Goal: Download file/media

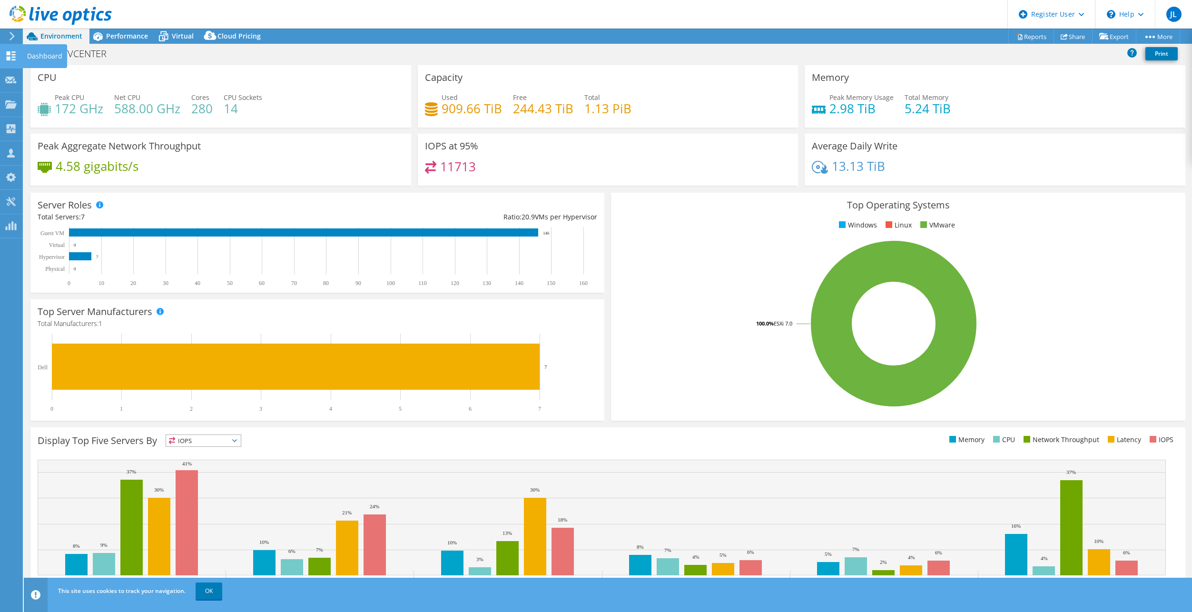
click at [15, 60] on use at bounding box center [11, 55] width 9 height 9
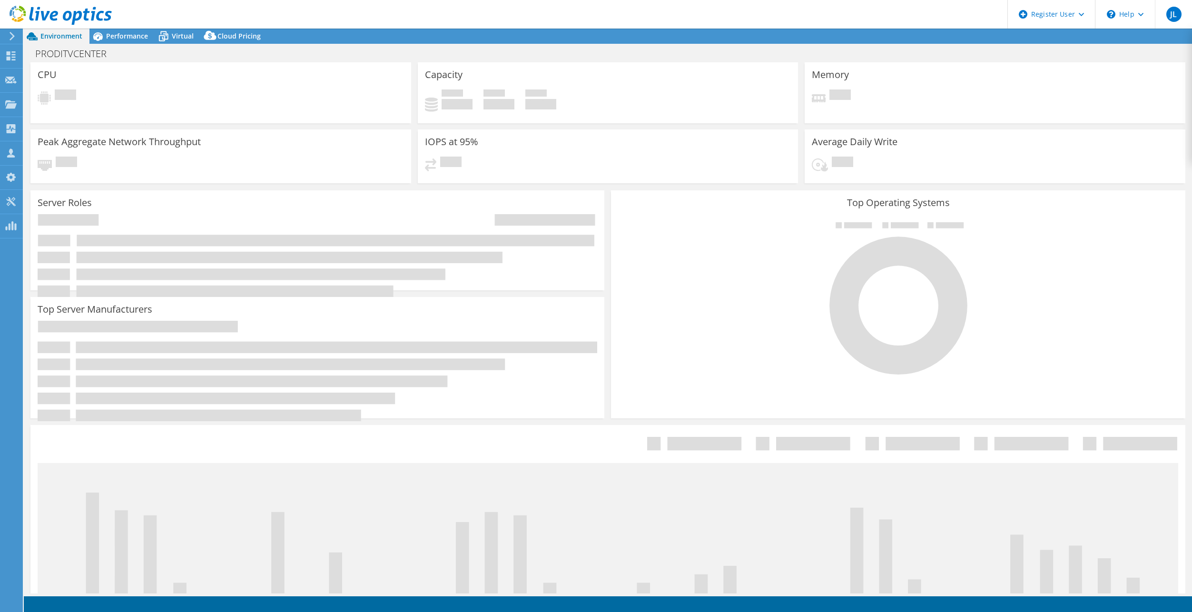
select select "USD"
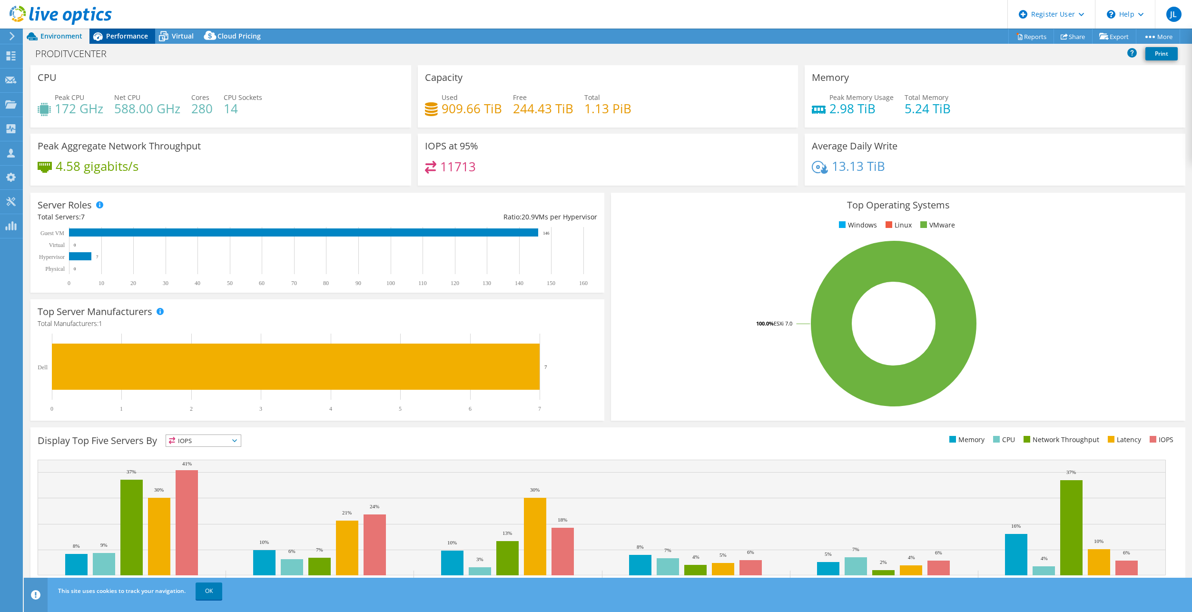
click at [131, 37] on span "Performance" at bounding box center [127, 35] width 42 height 9
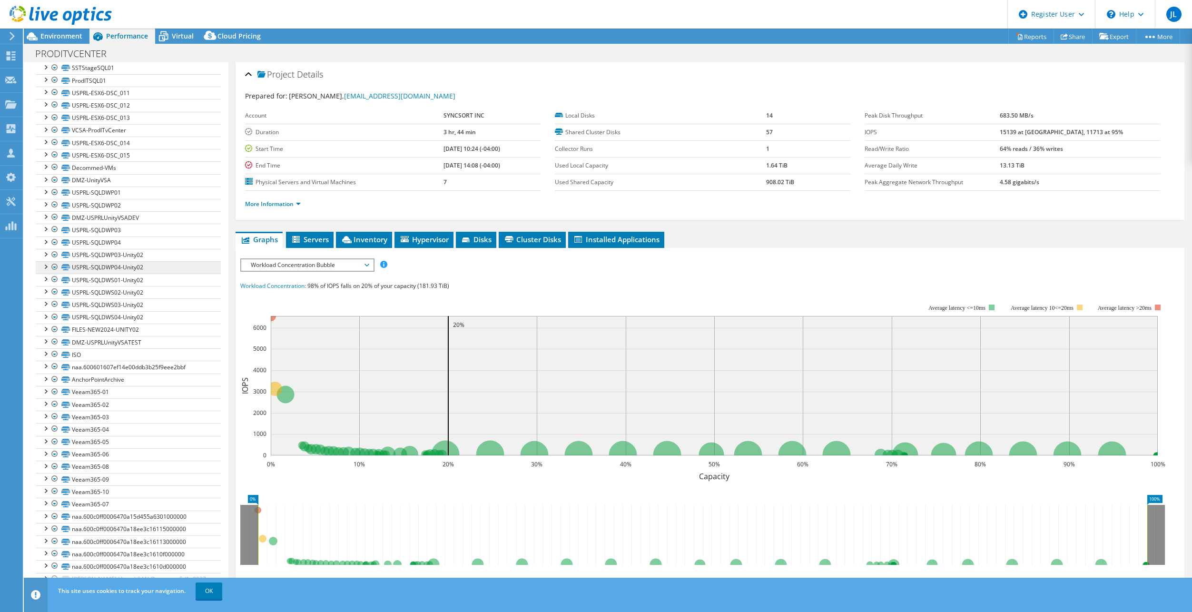
scroll to position [492, 0]
click at [1033, 35] on link "Reports" at bounding box center [1032, 36] width 46 height 15
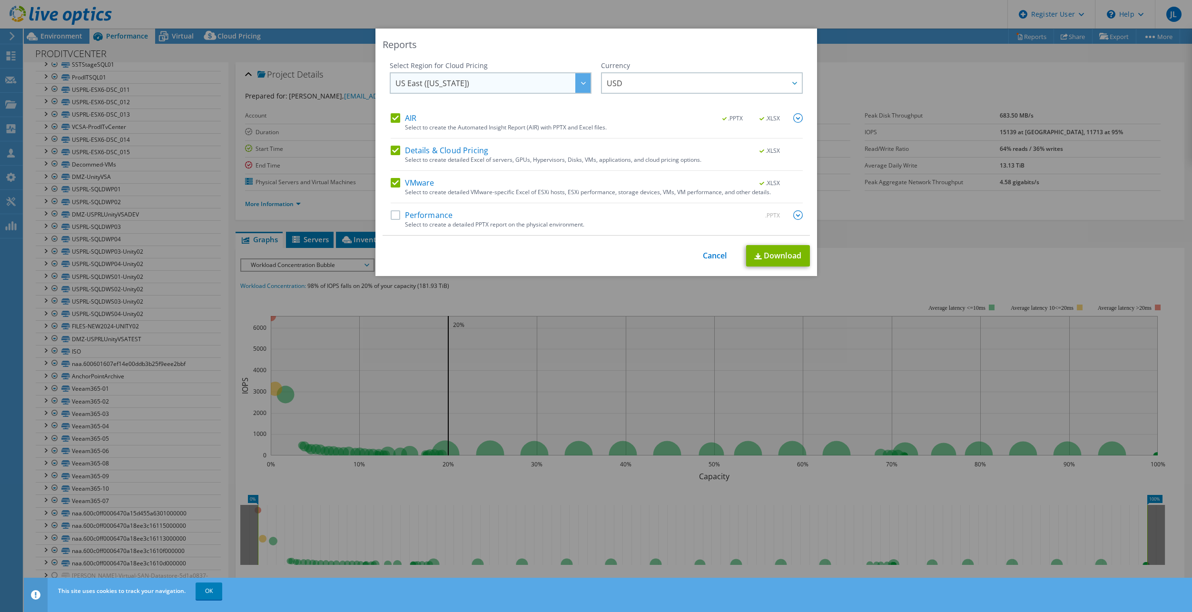
click at [491, 86] on span "US East ([US_STATE])" at bounding box center [493, 83] width 195 height 20
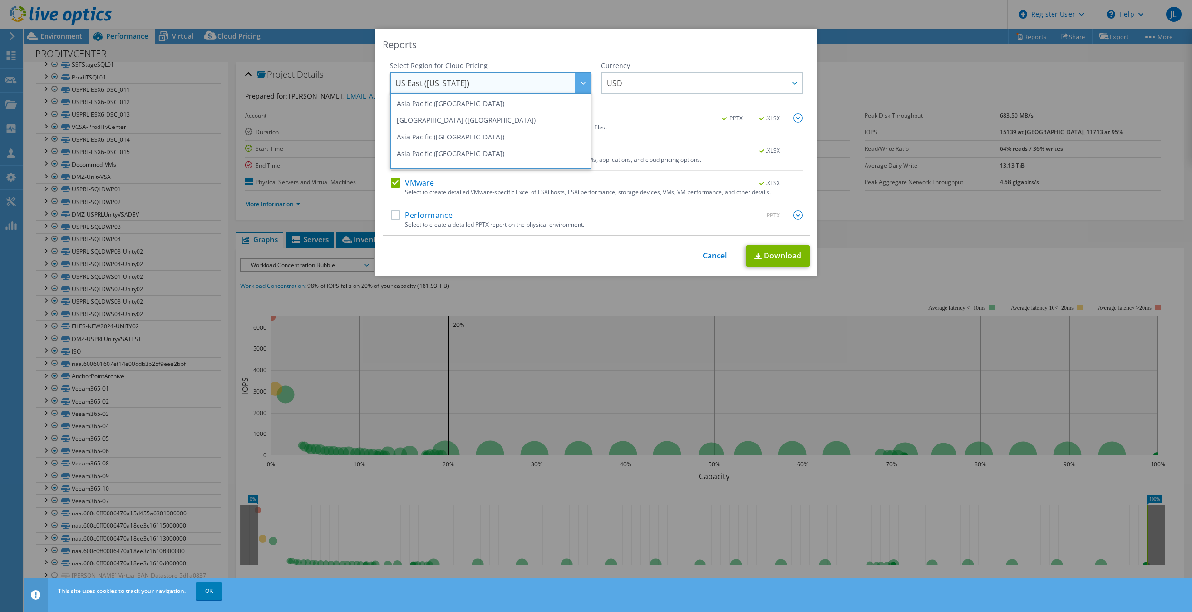
click at [491, 86] on span "US East ([US_STATE])" at bounding box center [493, 83] width 195 height 20
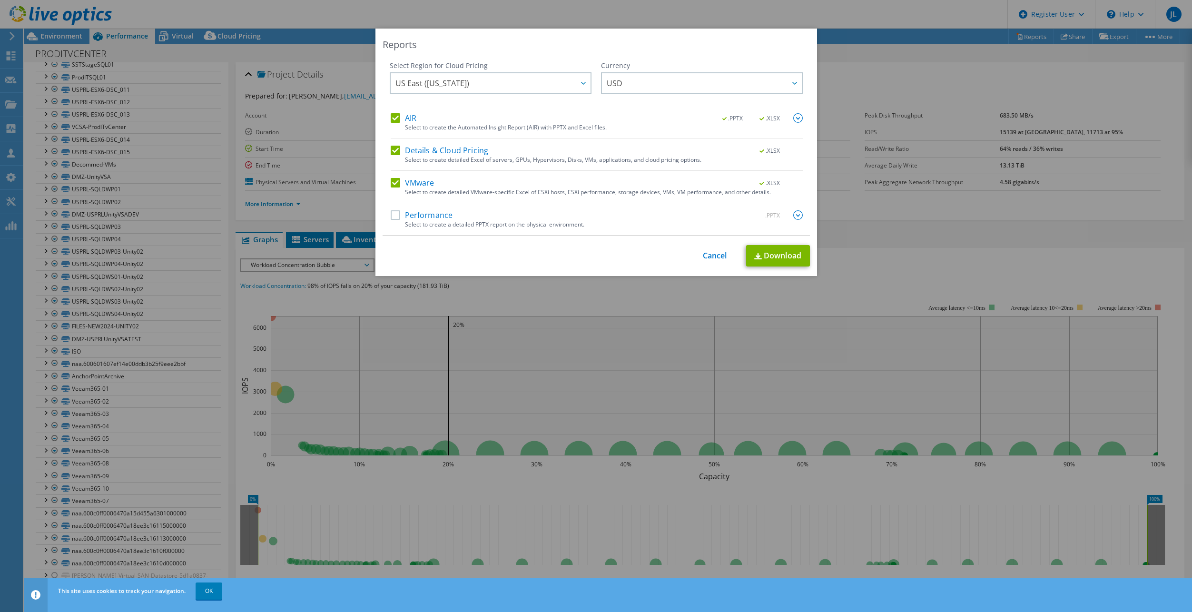
click at [459, 216] on div "Performance .PPTX" at bounding box center [597, 215] width 412 height 11
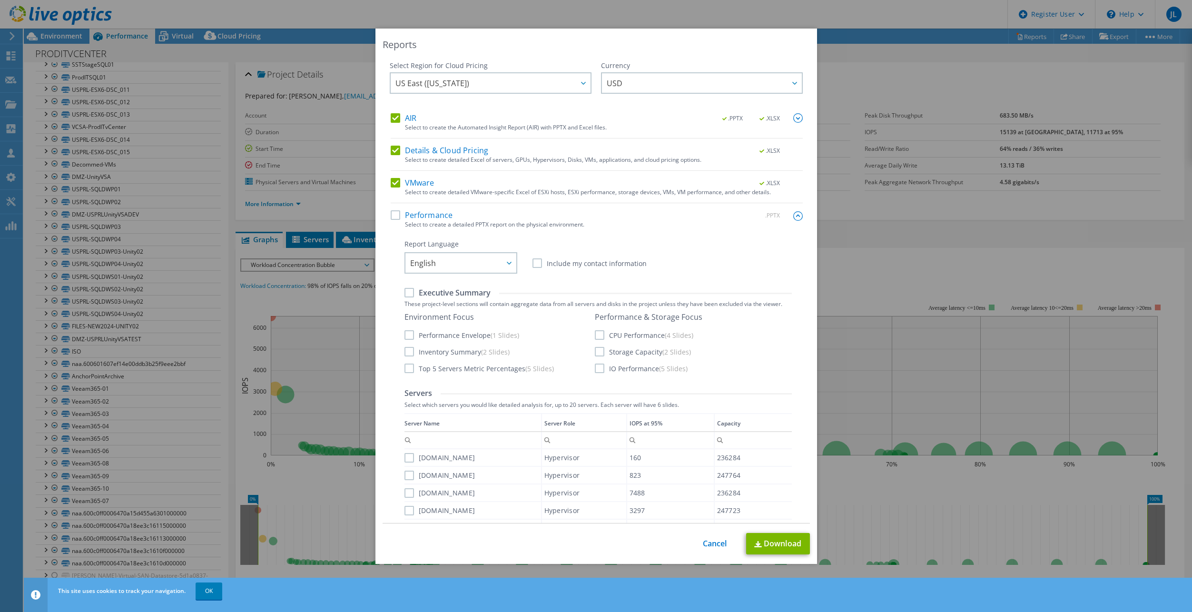
click at [418, 213] on label "Performance" at bounding box center [422, 215] width 62 height 10
click at [0, 0] on input "Performance" at bounding box center [0, 0] width 0 height 0
click at [765, 545] on link "Download" at bounding box center [778, 543] width 64 height 21
click at [715, 544] on link "Cancel" at bounding box center [715, 543] width 24 height 9
